Goal: Transaction & Acquisition: Purchase product/service

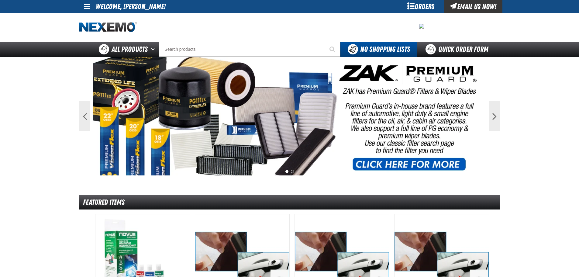
click at [88, 8] on span at bounding box center [87, 6] width 6 height 7
click at [100, 17] on link "My Account My Account" at bounding box center [95, 18] width 27 height 6
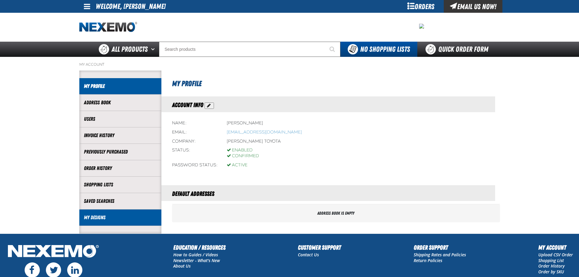
click at [141, 212] on li "My Designs" at bounding box center [120, 218] width 82 height 16
click at [106, 217] on link "My Designs" at bounding box center [120, 217] width 73 height 7
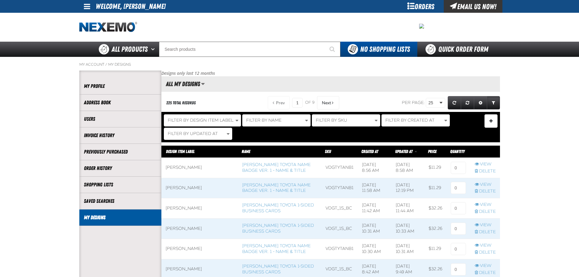
scroll to position [0, 0]
click at [271, 206] on link "Vandergriff Toyota 1-sided Business Cards" at bounding box center [278, 208] width 72 height 11
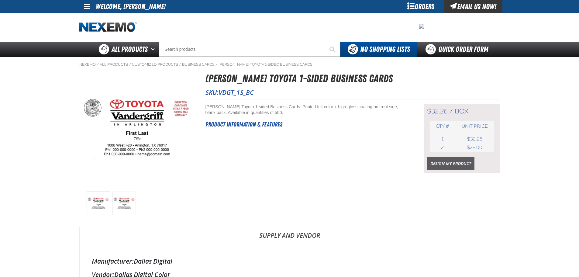
click at [451, 164] on link "Design My Product" at bounding box center [450, 163] width 47 height 13
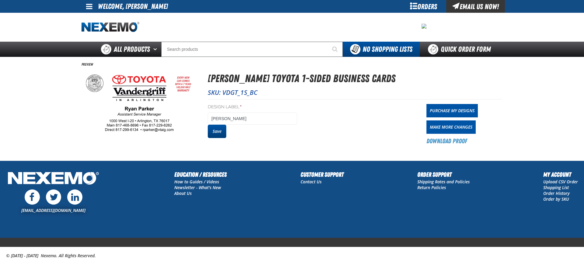
click at [208, 130] on button "Save" at bounding box center [217, 131] width 19 height 13
drag, startPoint x: 0, startPoint y: 0, endPoint x: 433, endPoint y: 115, distance: 448.4
click at [433, 115] on link "Purchase My Designs" at bounding box center [451, 110] width 51 height 13
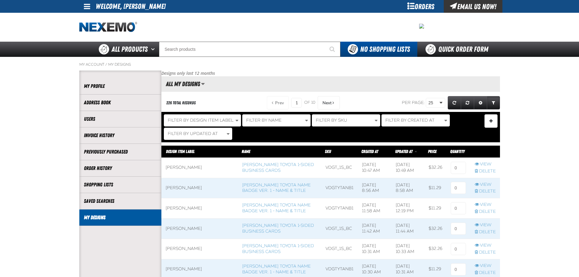
scroll to position [0, 0]
click at [461, 164] on input at bounding box center [458, 168] width 15 height 12
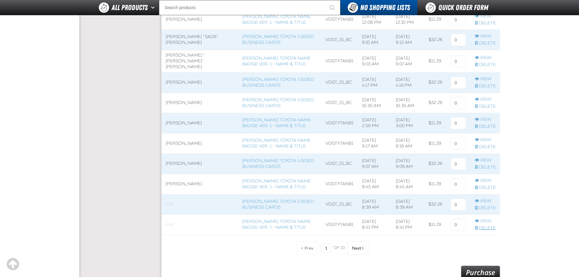
scroll to position [456, 0]
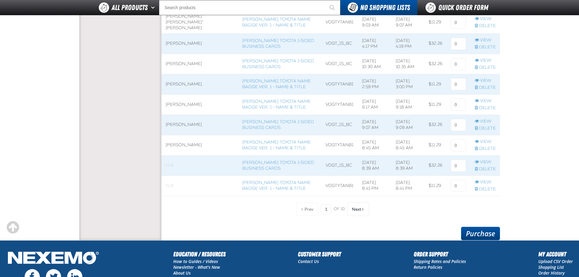
type input "1"
click at [483, 233] on link "Purchase" at bounding box center [480, 233] width 39 height 13
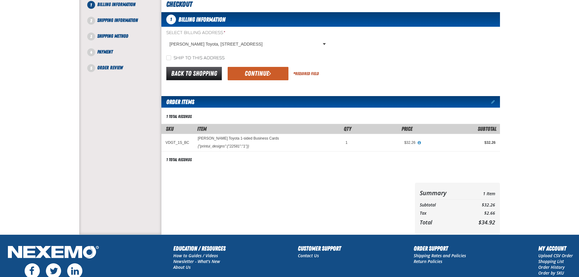
scroll to position [30, 0]
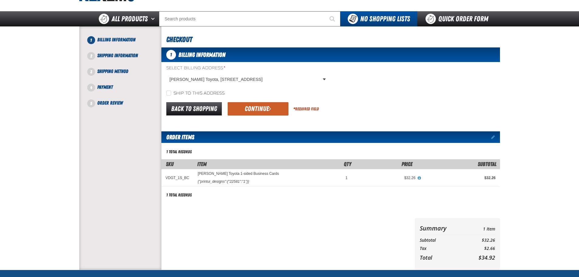
drag, startPoint x: 182, startPoint y: 91, endPoint x: 211, endPoint y: 97, distance: 29.7
click at [183, 91] on label "Ship to this address" at bounding box center [195, 94] width 58 height 6
click at [259, 112] on button "Continue" at bounding box center [258, 108] width 61 height 13
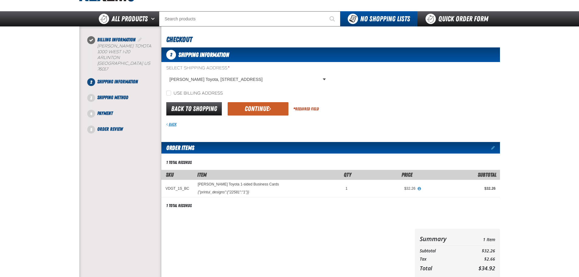
click at [176, 122] on link "Back" at bounding box center [171, 124] width 10 height 5
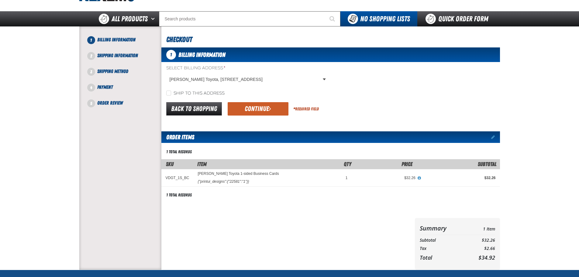
click at [172, 95] on label "Ship to this address" at bounding box center [195, 94] width 58 height 6
click at [171, 95] on input "Ship to this address" at bounding box center [168, 93] width 5 height 5
checkbox input "true"
click at [247, 110] on button "Continue" at bounding box center [258, 108] width 61 height 13
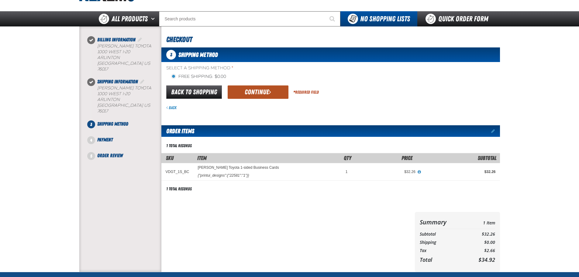
click at [252, 92] on button "Continue" at bounding box center [258, 91] width 61 height 13
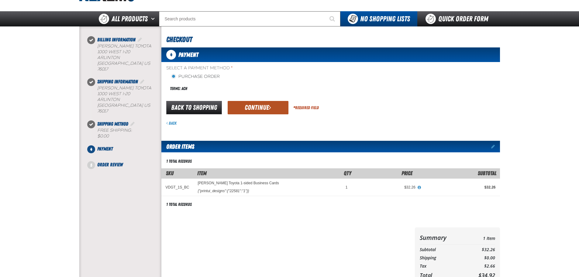
click at [249, 103] on button "Continue" at bounding box center [258, 107] width 61 height 13
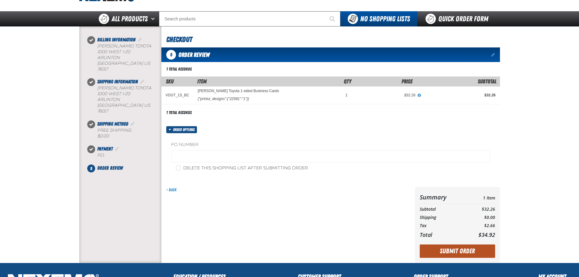
click at [453, 246] on button "Submit Order" at bounding box center [457, 251] width 75 height 13
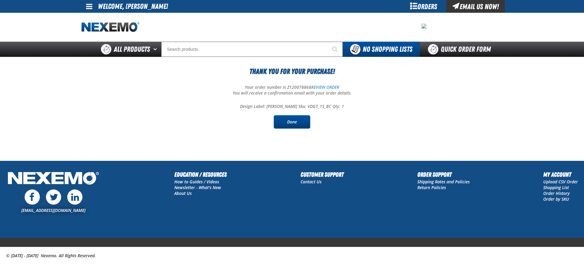
click at [290, 124] on link "Done" at bounding box center [292, 121] width 36 height 13
